Goal: Check status: Check status

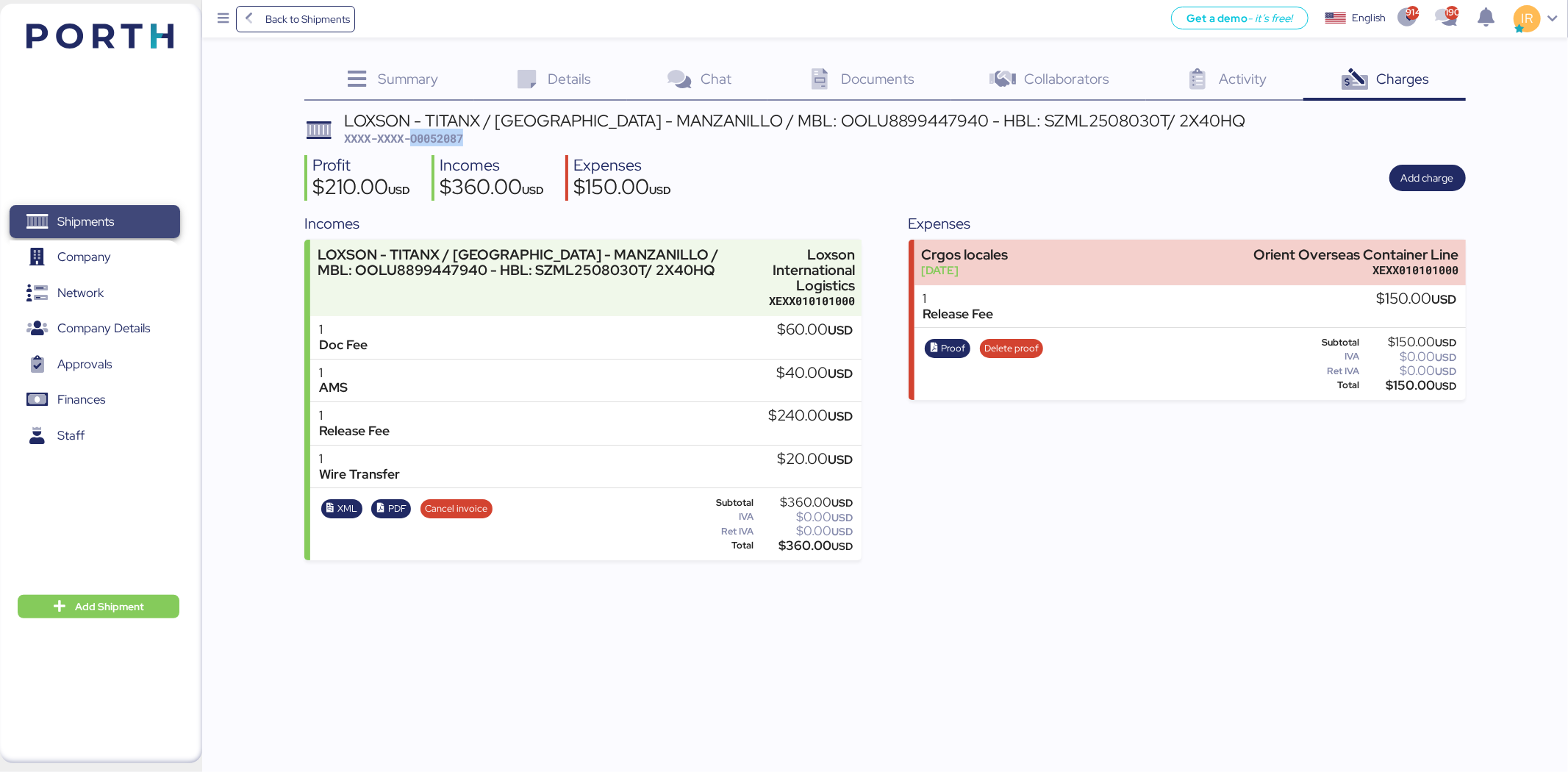
click at [172, 217] on span "Shipments" at bounding box center [94, 221] width 158 height 22
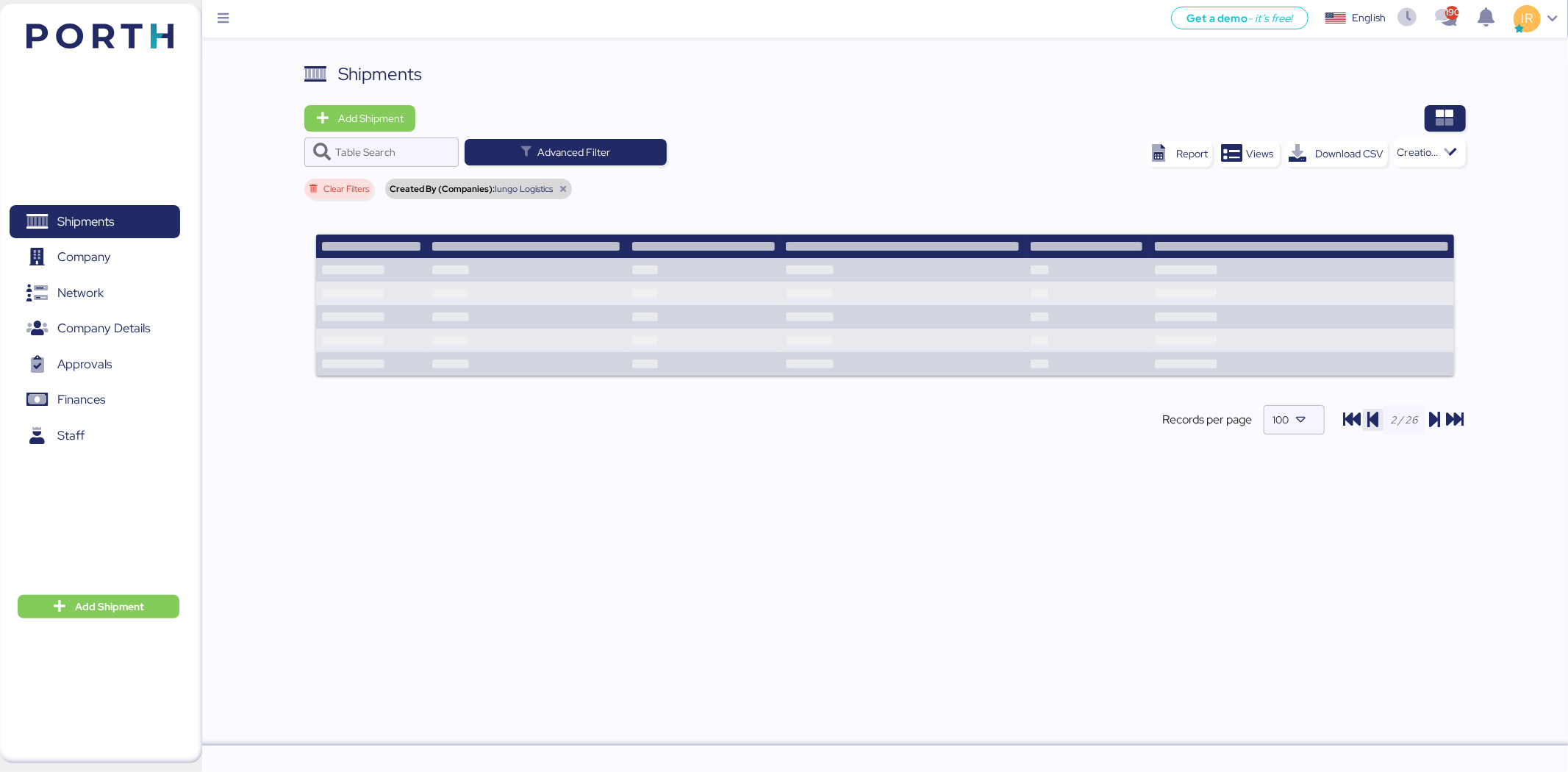
click at [1369, 413] on icon "button" at bounding box center [1373, 419] width 18 height 18
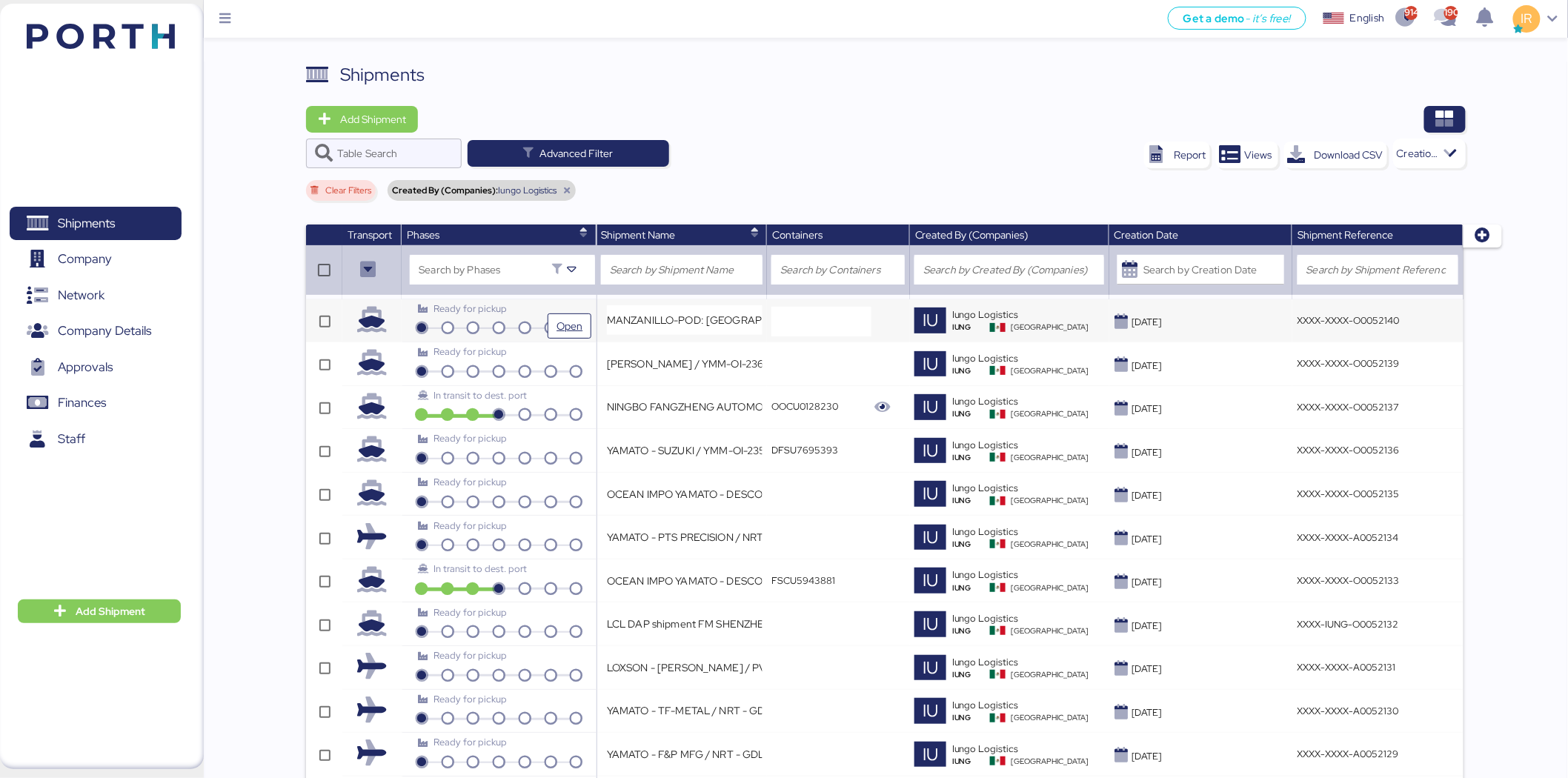
click at [574, 308] on div "Ready for pickup" at bounding box center [498, 308] width 161 height 14
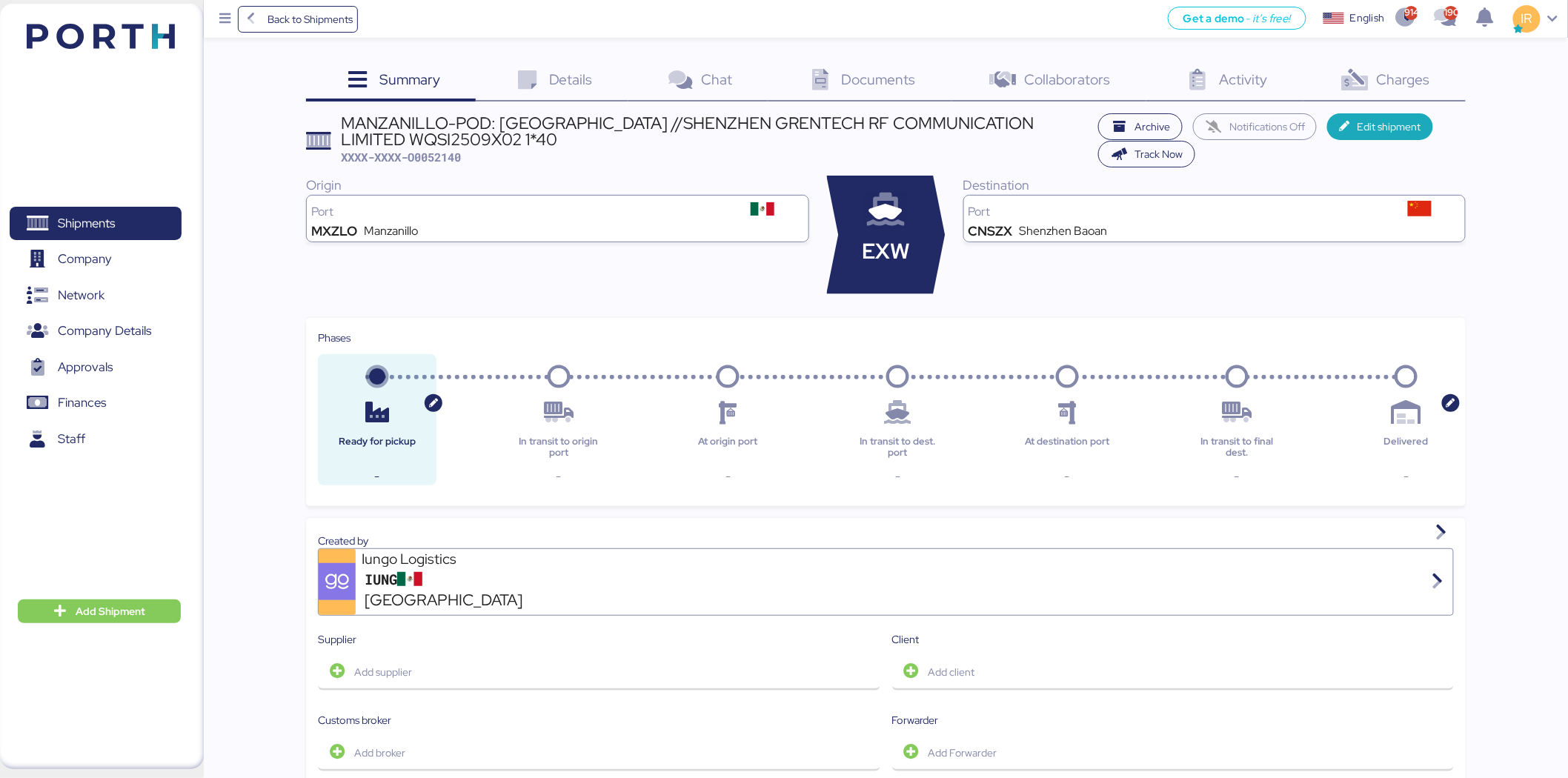
click at [583, 69] on span "Details" at bounding box center [570, 79] width 44 height 19
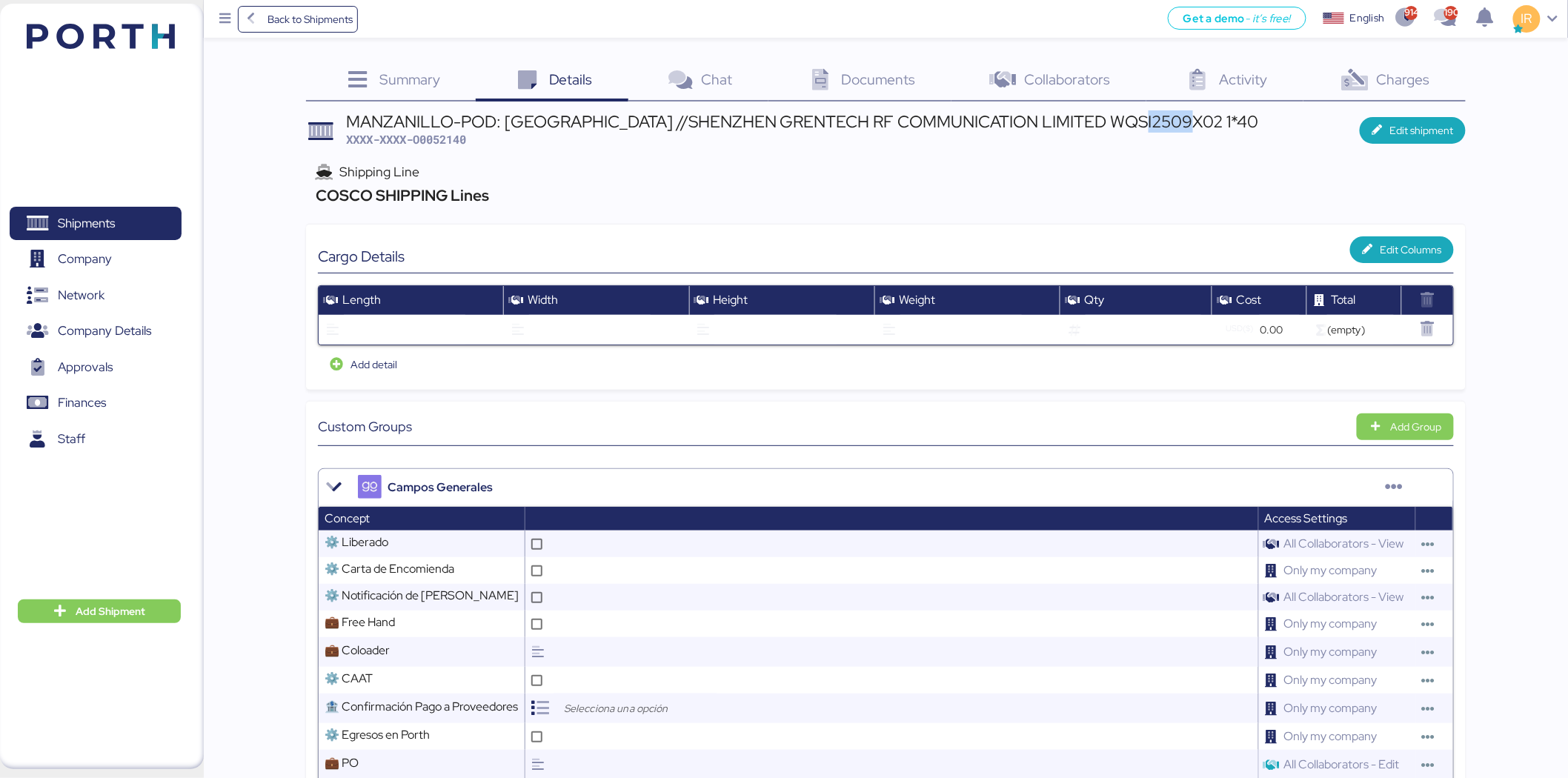
drag, startPoint x: 1168, startPoint y: 129, endPoint x: 1138, endPoint y: 116, distance: 32.7
click at [1138, 116] on div "MANZANILLO-POD: [GEOGRAPHIC_DATA] //SHENZHEN GRENTECH RF COMMUNICATION LIMITED …" at bounding box center [803, 120] width 913 height 16
click at [461, 143] on span "XXXX-XXXX-O0052140" at bounding box center [406, 139] width 120 height 15
copy span "O0052140"
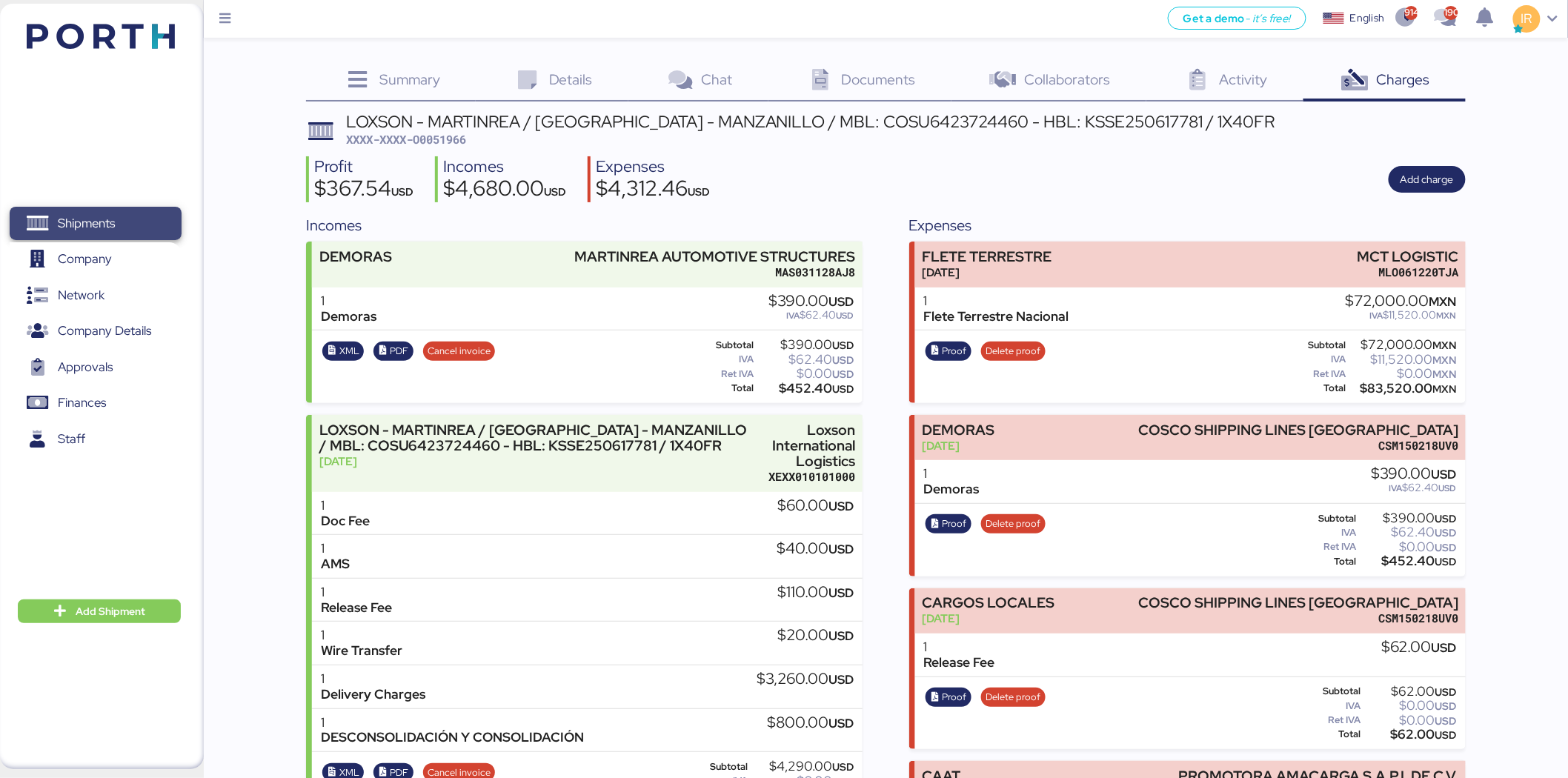
click at [117, 213] on span "Shipments" at bounding box center [95, 223] width 159 height 22
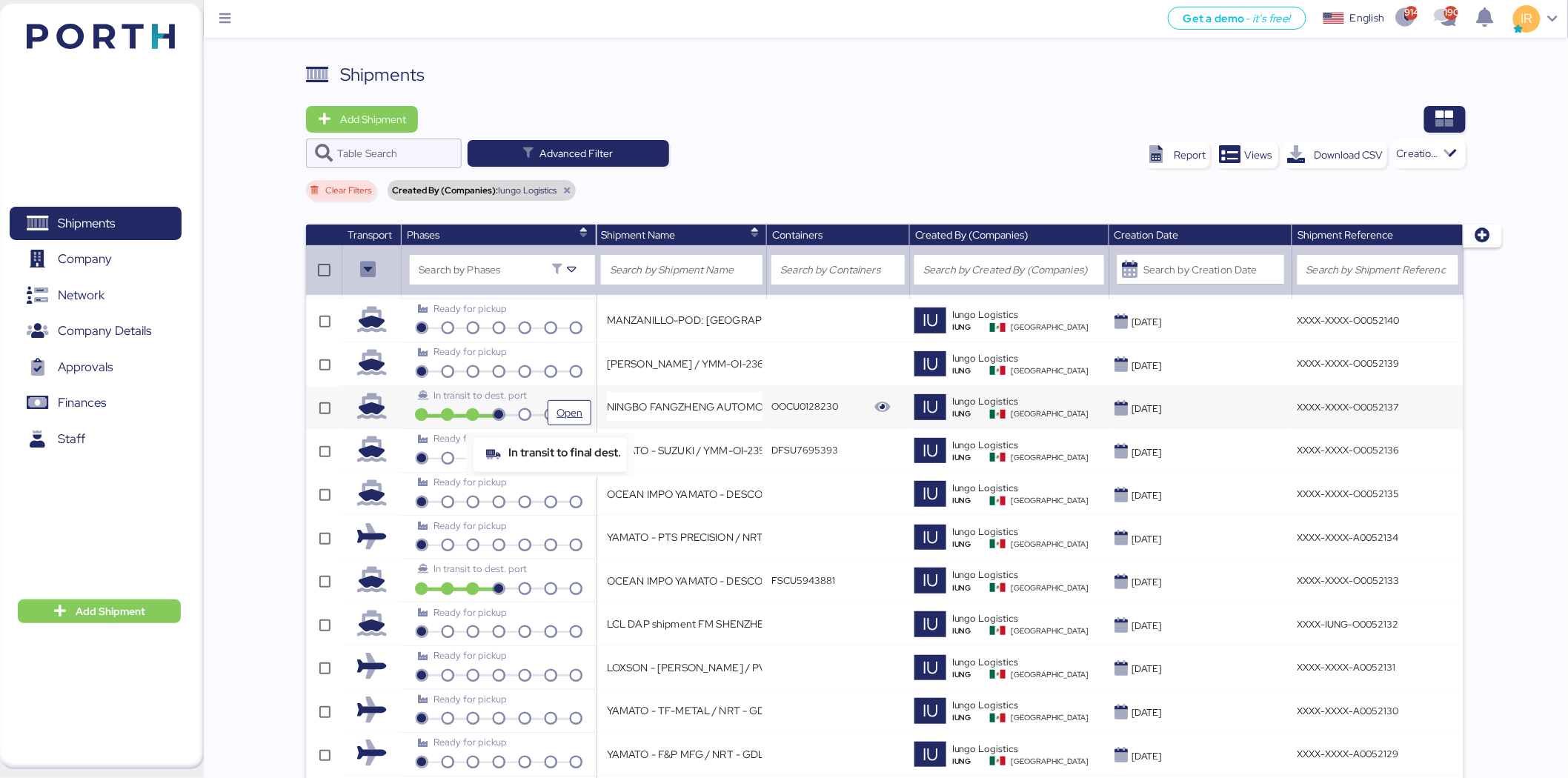
click at [539, 411] on icon at bounding box center [551, 416] width 26 height 13
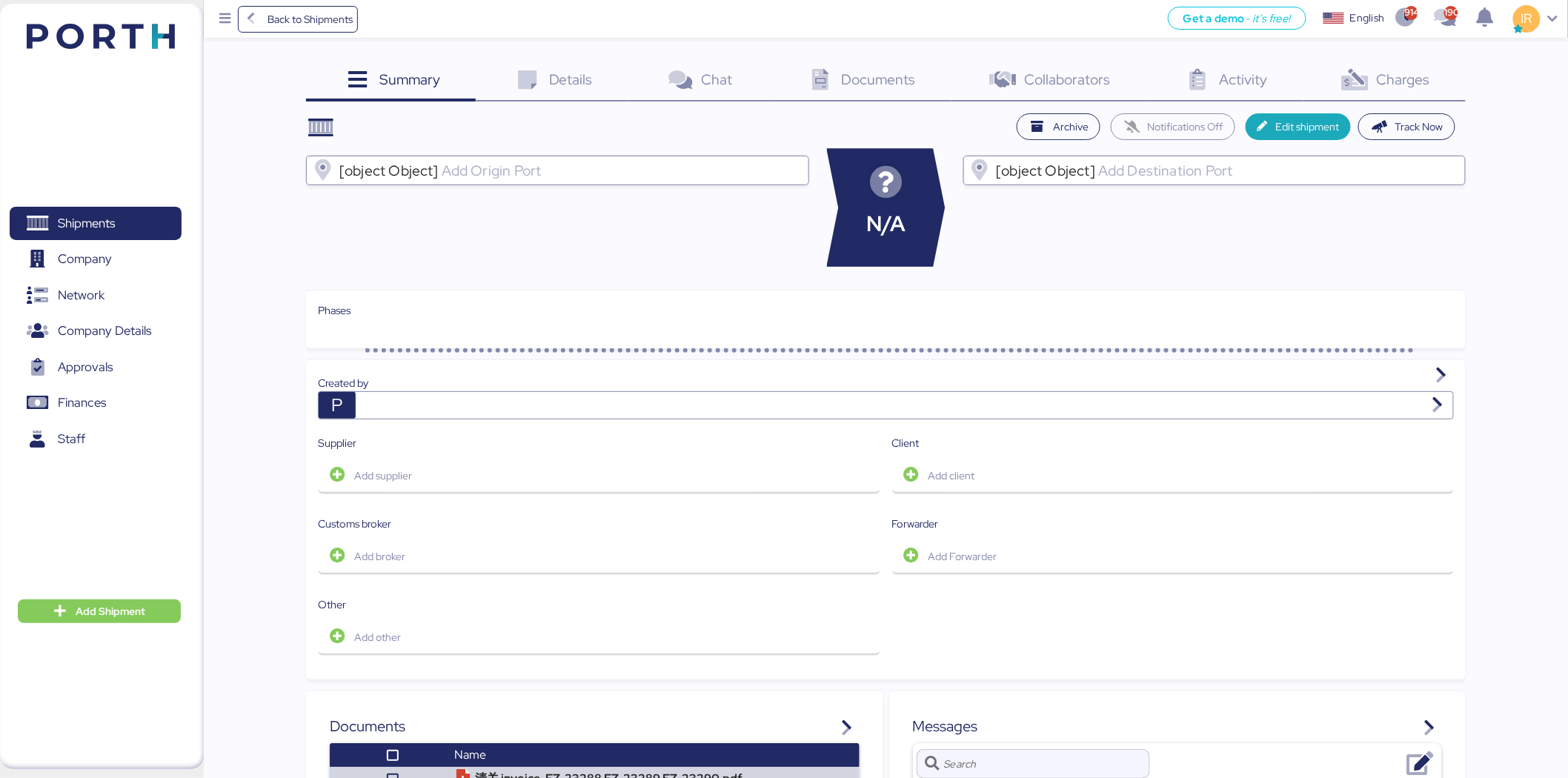
click at [1382, 89] on div "Charges 0" at bounding box center [1384, 82] width 162 height 40
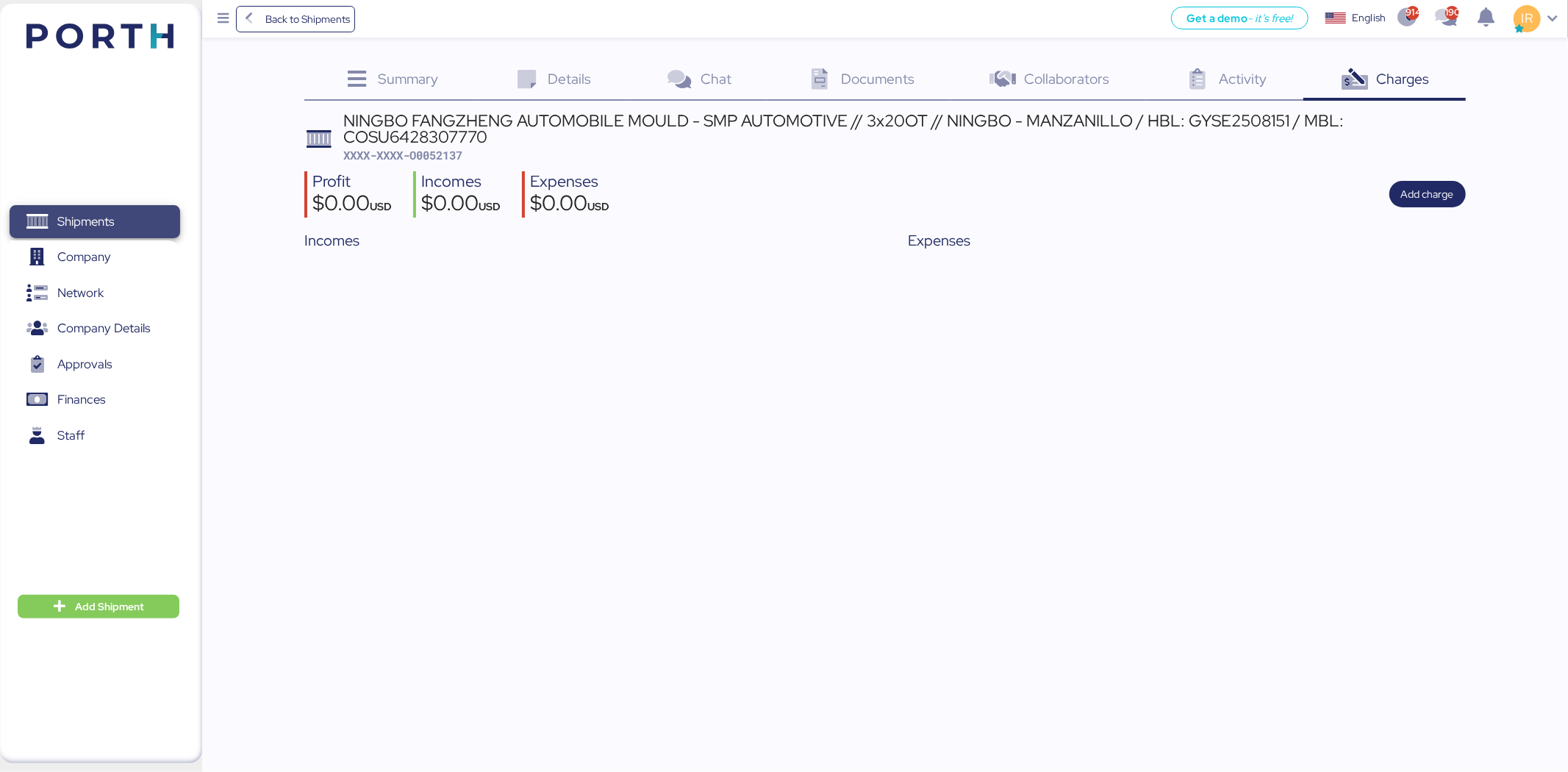
click at [122, 211] on span "Shipments" at bounding box center [94, 221] width 158 height 22
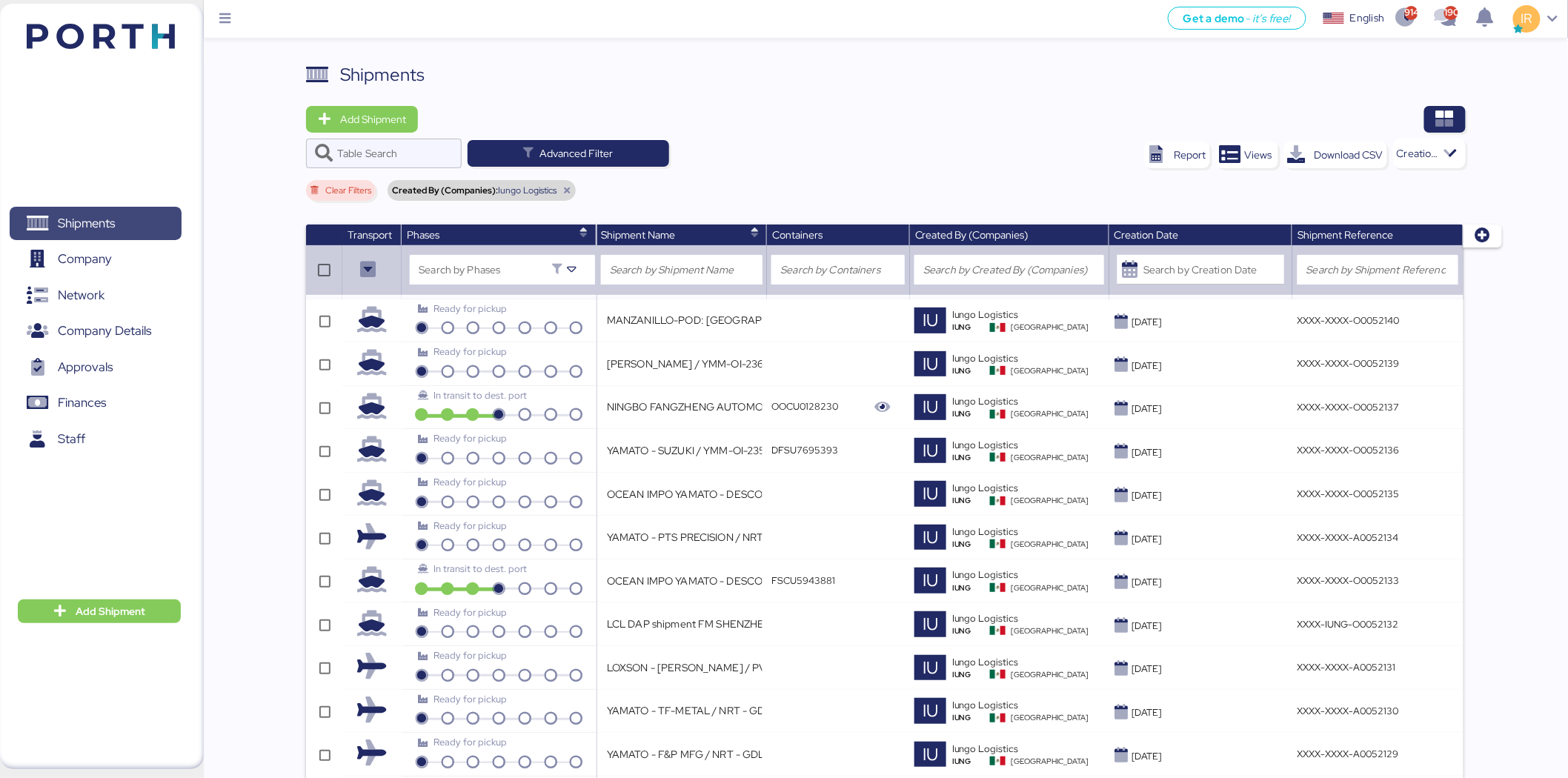
scroll to position [3537, 0]
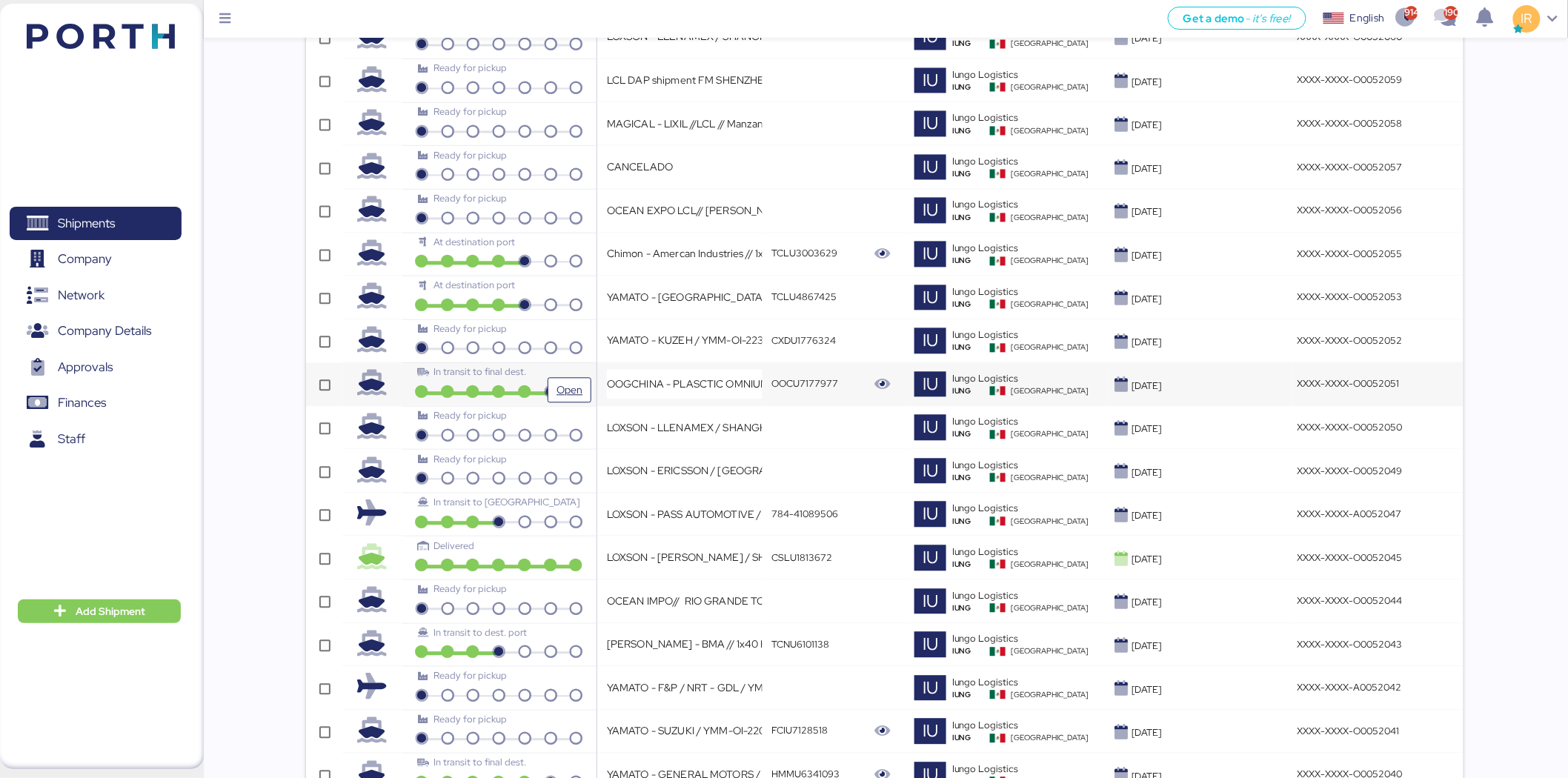
click at [519, 388] on div "In transit to final dest." at bounding box center [498, 377] width 185 height 26
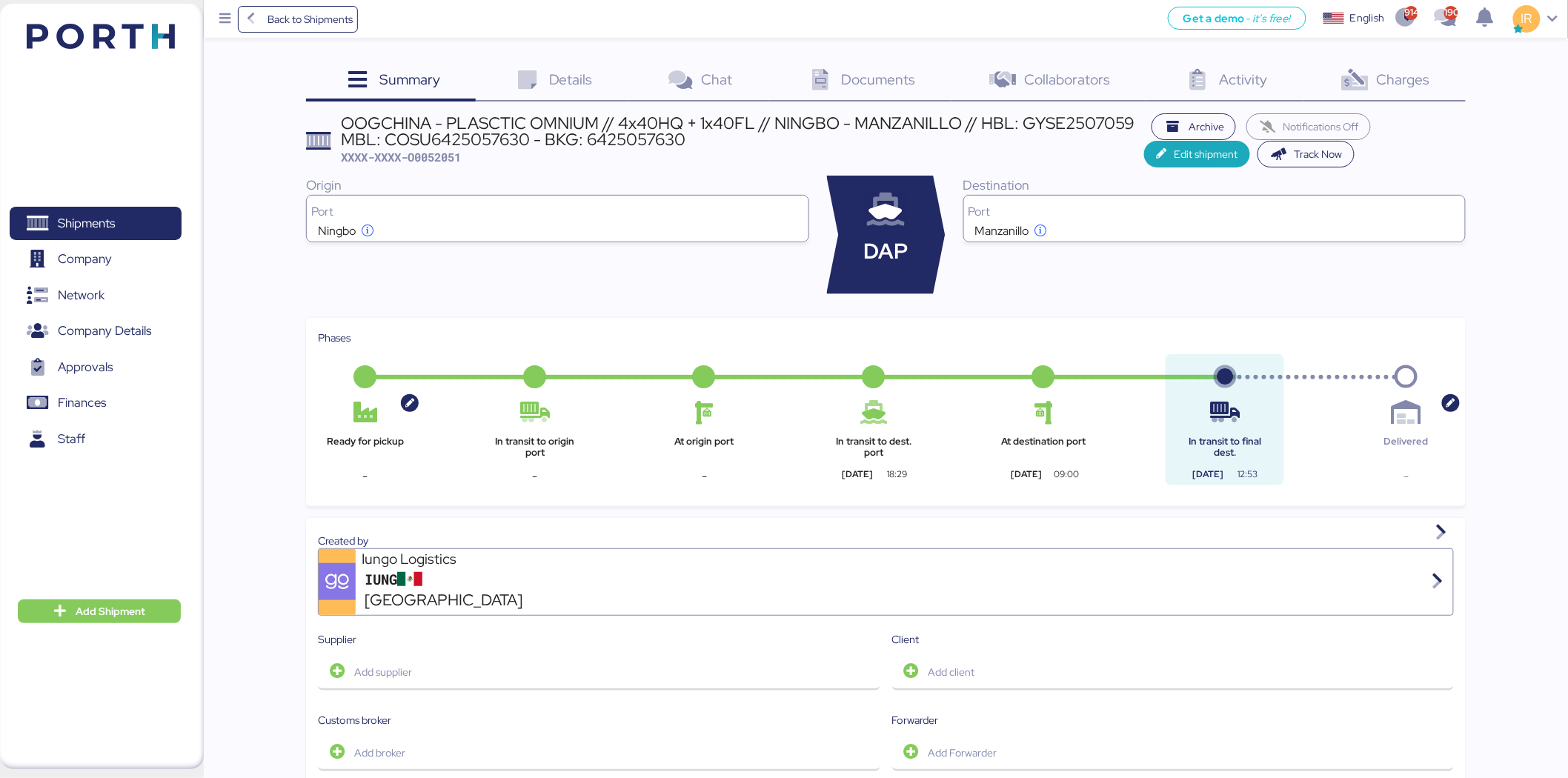
click at [1374, 62] on div "Charges 0" at bounding box center [1384, 82] width 162 height 40
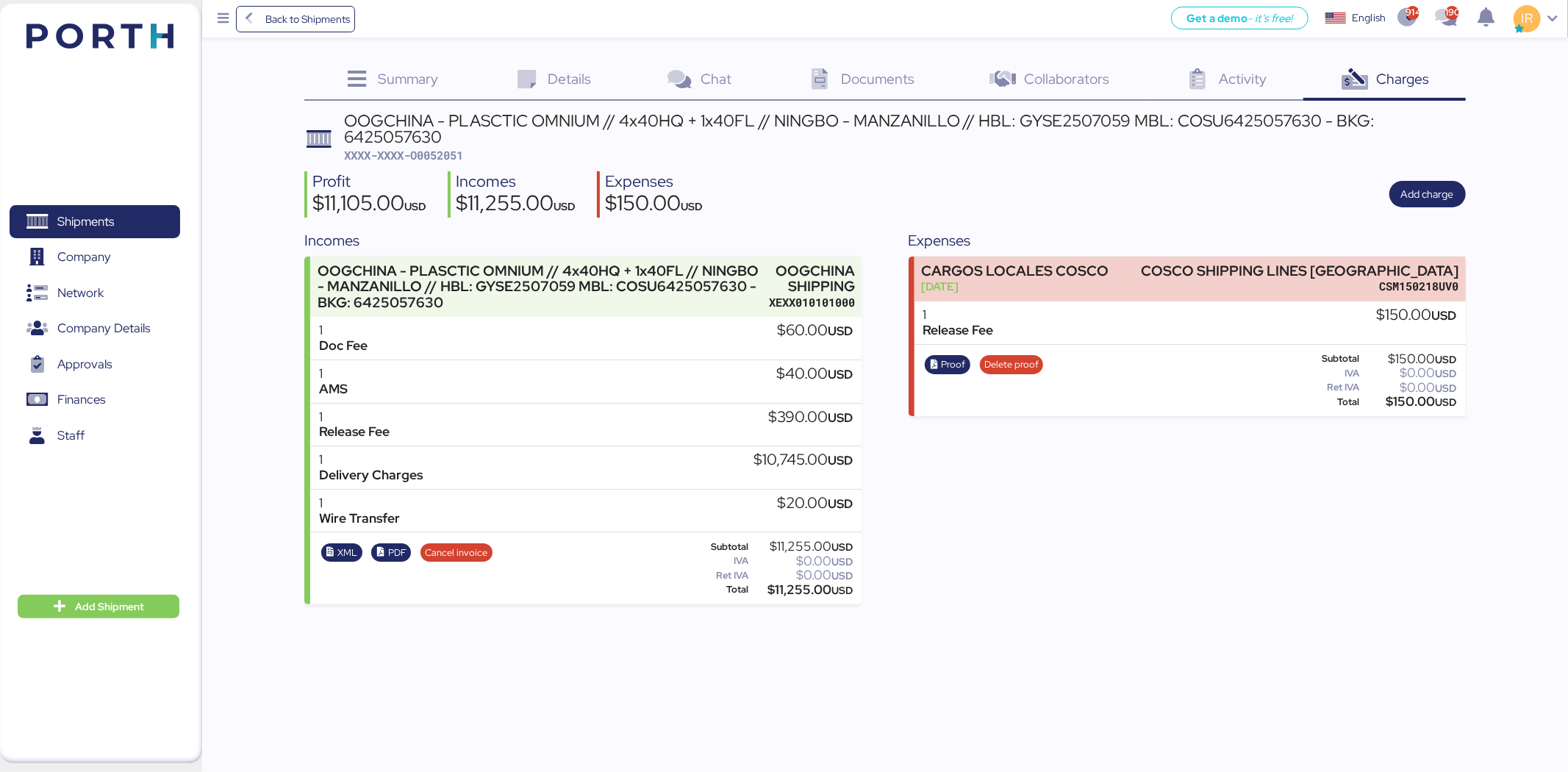
click at [460, 148] on span "XXXX-XXXX-O0052051" at bounding box center [403, 155] width 119 height 15
copy span "O0052051"
